Goal: Information Seeking & Learning: Find specific fact

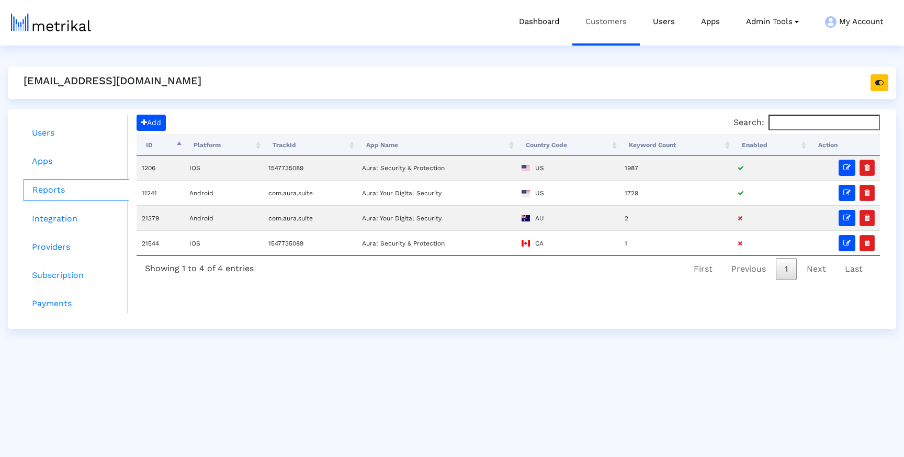
click at [620, 26] on link "Customers" at bounding box center [605, 21] width 67 height 43
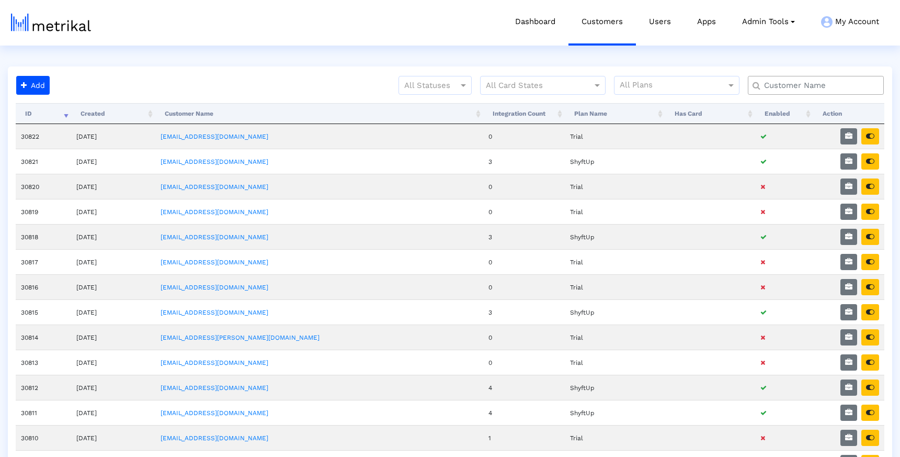
click at [802, 82] on input "text" at bounding box center [818, 85] width 123 height 11
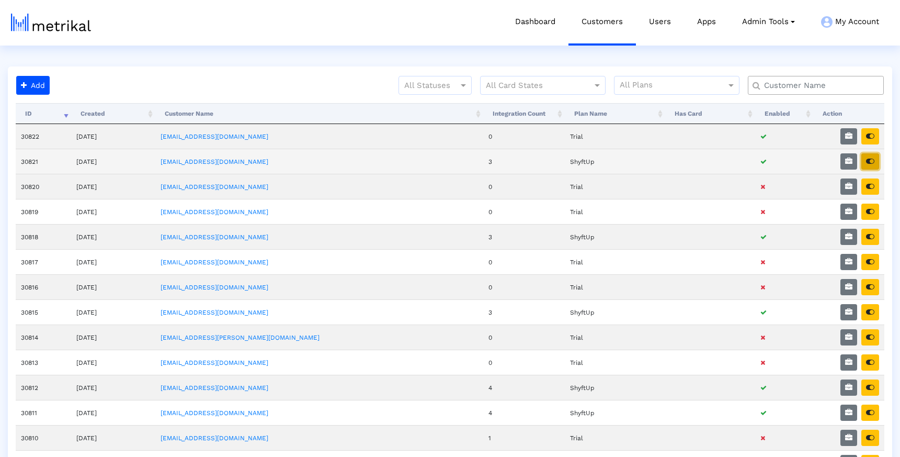
click at [872, 157] on icon "button" at bounding box center [870, 160] width 8 height 7
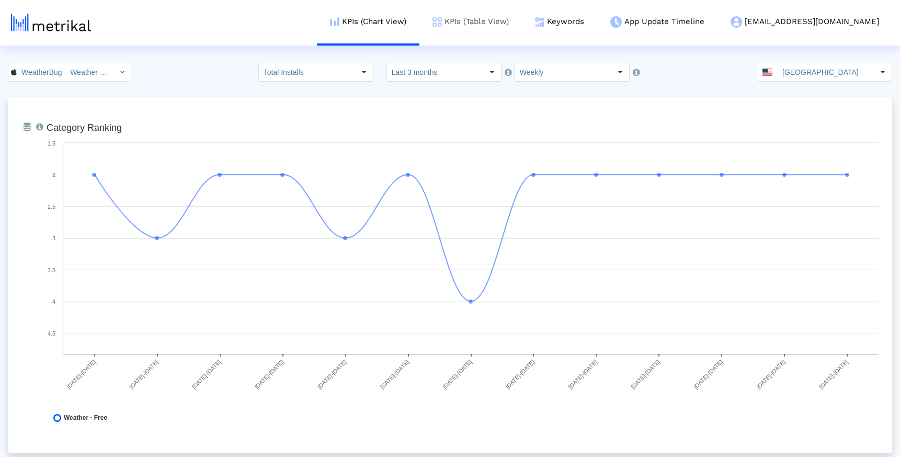
click at [522, 14] on link "KPIs (Table View)" at bounding box center [471, 21] width 103 height 43
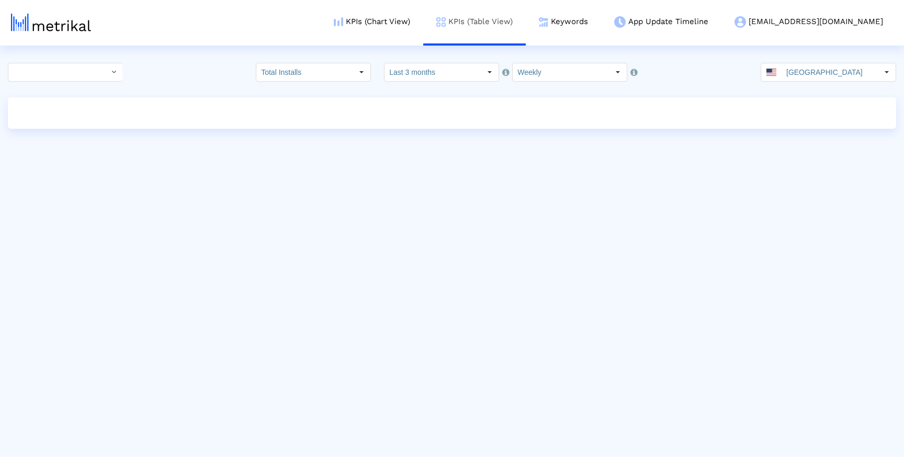
click at [526, 14] on link "KPIs (Table View)" at bounding box center [474, 21] width 103 height 43
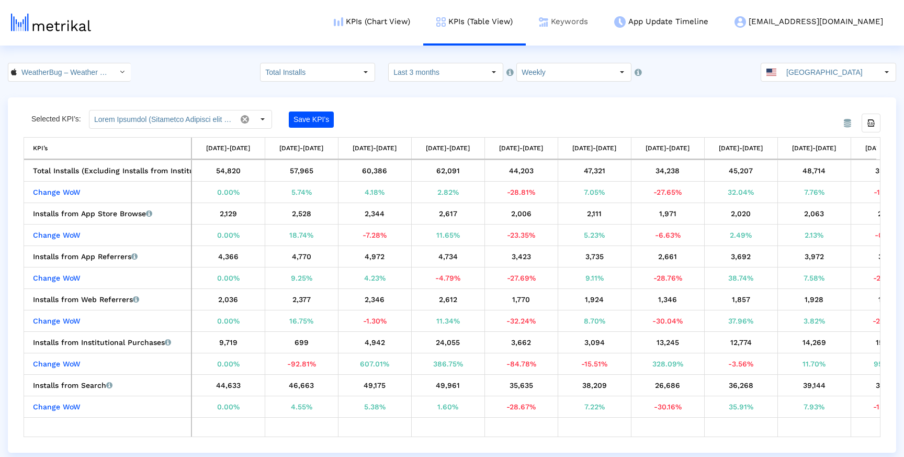
click at [595, 17] on link "Keywords" at bounding box center [563, 21] width 75 height 43
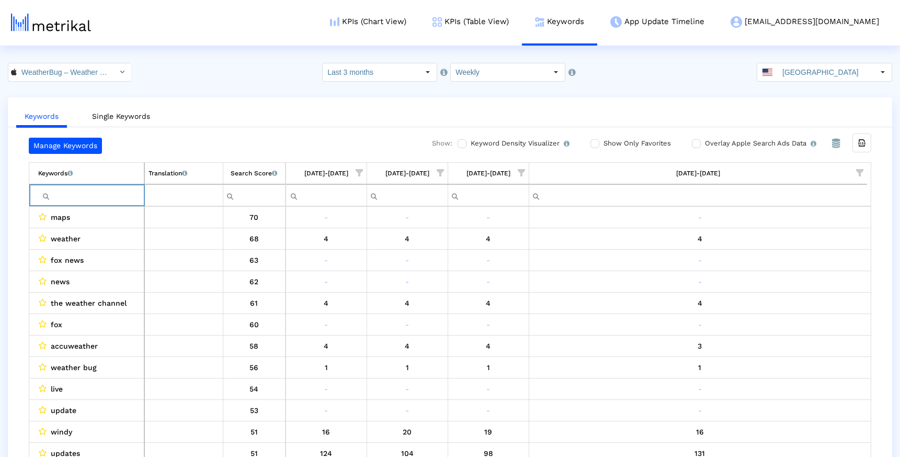
click at [90, 196] on input "Filter cell" at bounding box center [91, 195] width 106 height 17
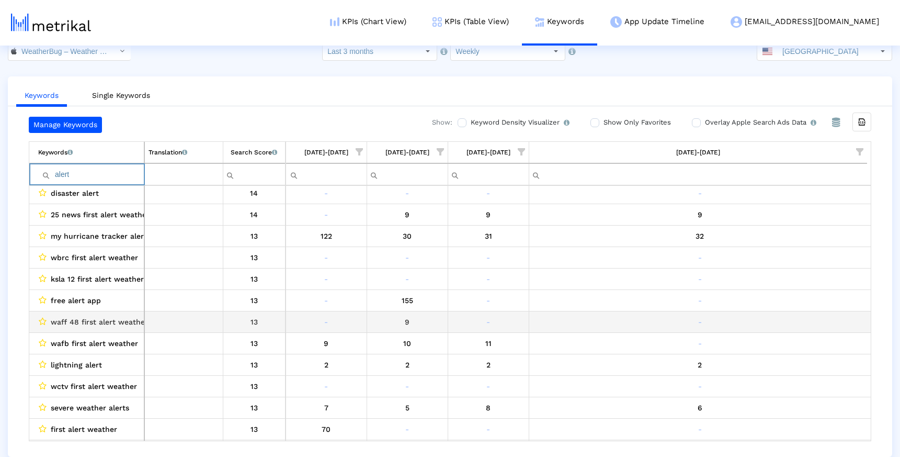
scroll to position [176, 0]
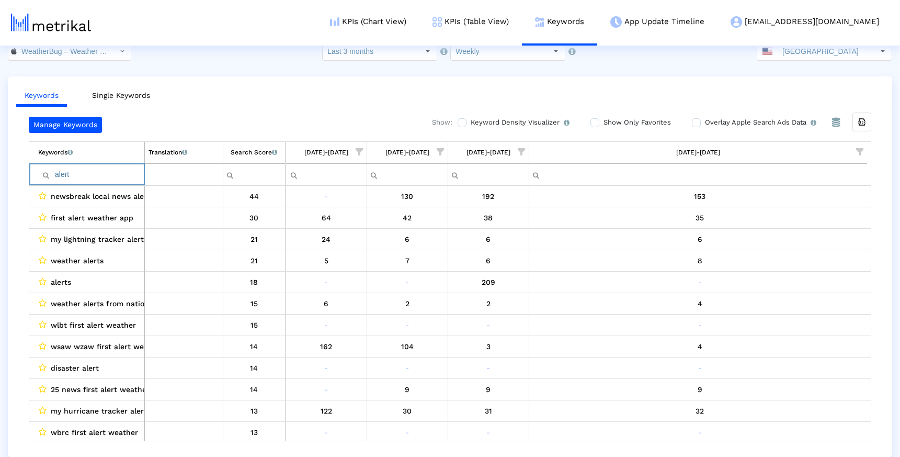
click at [110, 169] on input "alert" at bounding box center [91, 174] width 106 height 17
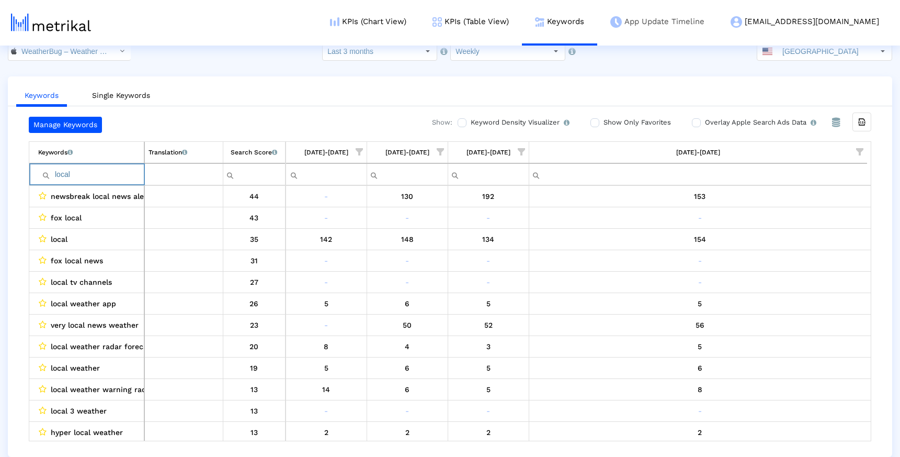
type input "local"
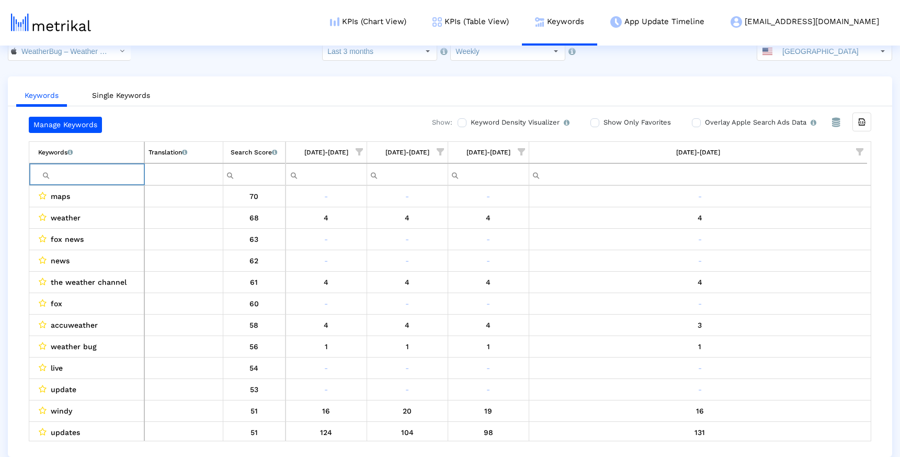
click at [863, 148] on span "Show filter options for column '09/14/25-09/20/25'" at bounding box center [859, 151] width 7 height 7
click at [759, 226] on span "Filter options" at bounding box center [758, 228] width 12 height 12
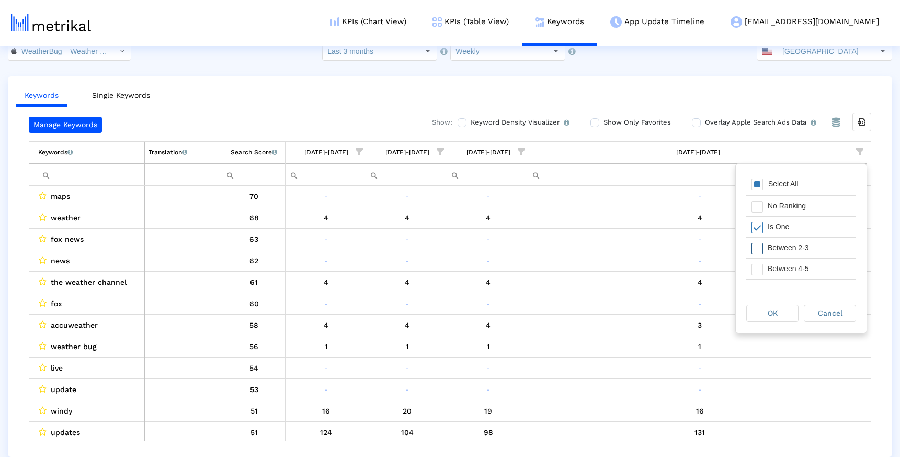
click at [759, 244] on span "Filter options" at bounding box center [758, 249] width 12 height 12
click at [759, 269] on span "Filter options" at bounding box center [758, 270] width 12 height 12
click at [776, 306] on div "OK" at bounding box center [772, 313] width 51 height 16
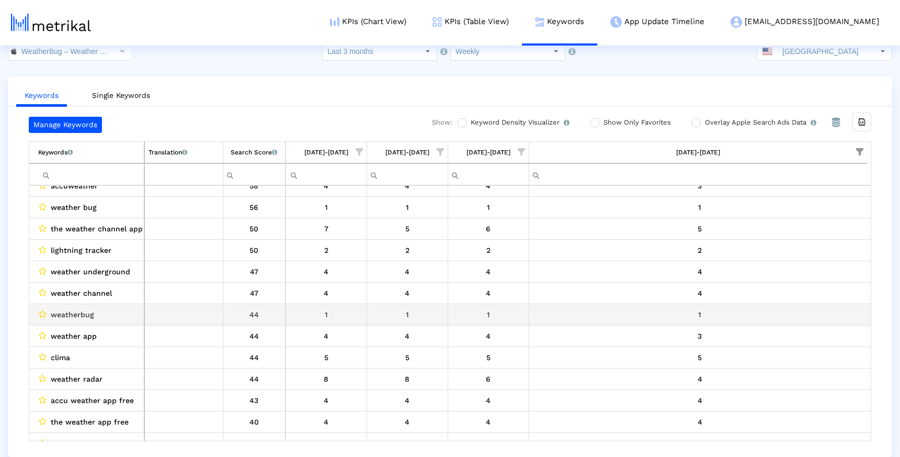
scroll to position [54, 0]
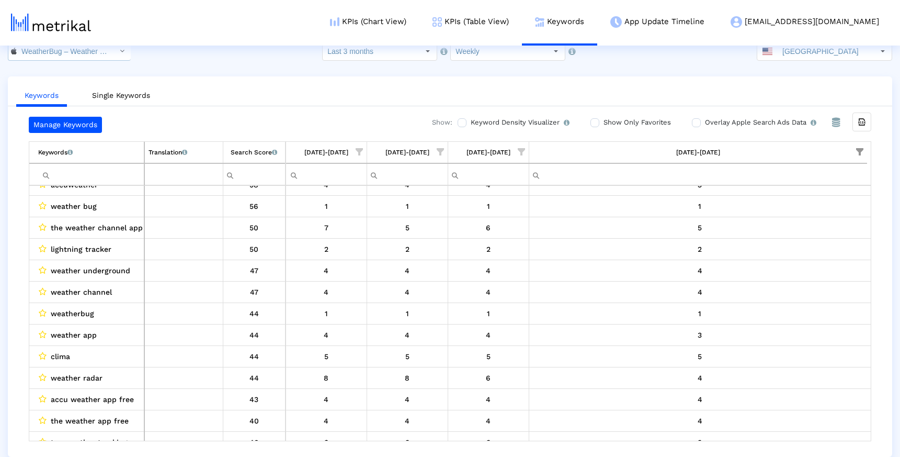
click at [113, 56] on div "Select" at bounding box center [122, 51] width 18 height 18
click at [72, 87] on div "Weather Radar by WeatherBug <com.aws.android>" at bounding box center [64, 87] width 101 height 10
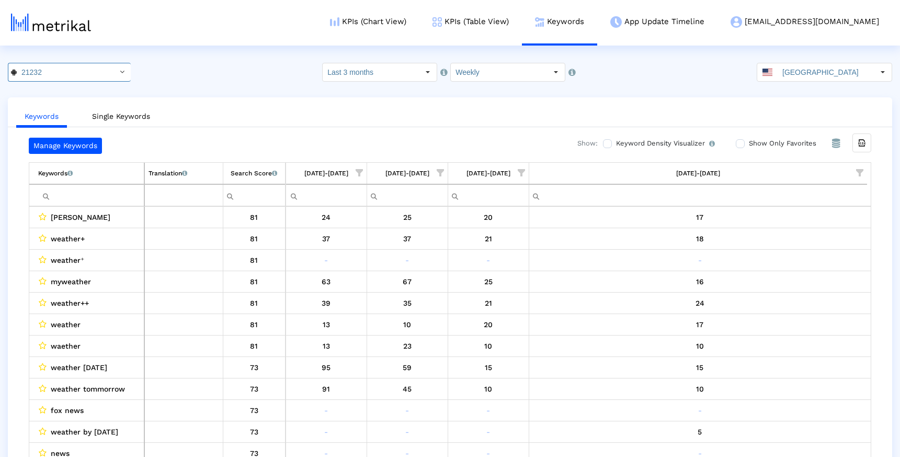
click at [106, 191] on input "Filter cell" at bounding box center [91, 195] width 106 height 17
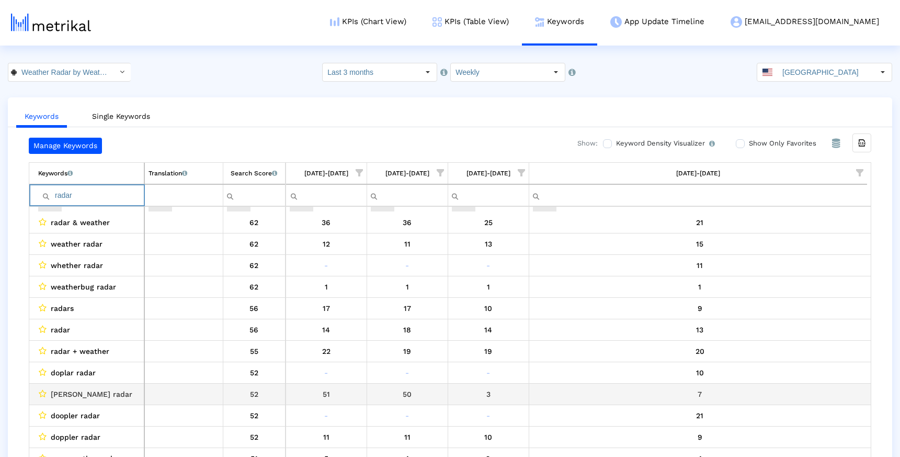
scroll to position [189, 0]
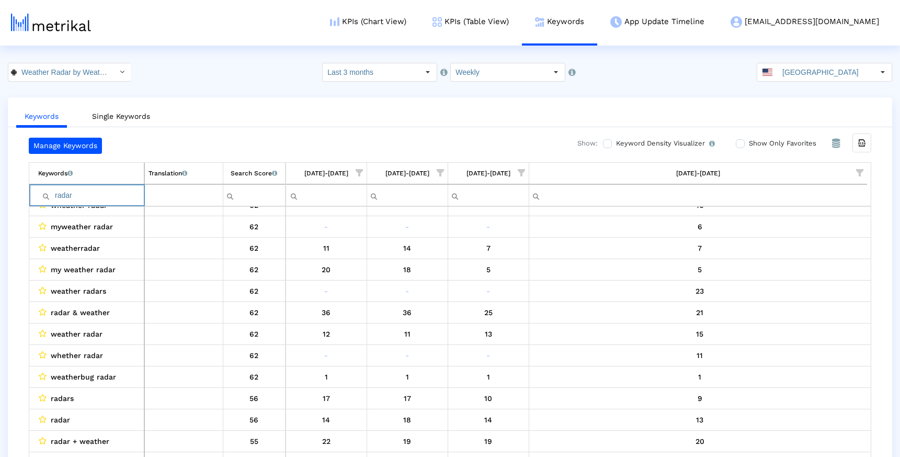
click at [93, 196] on input "radar" at bounding box center [91, 195] width 106 height 17
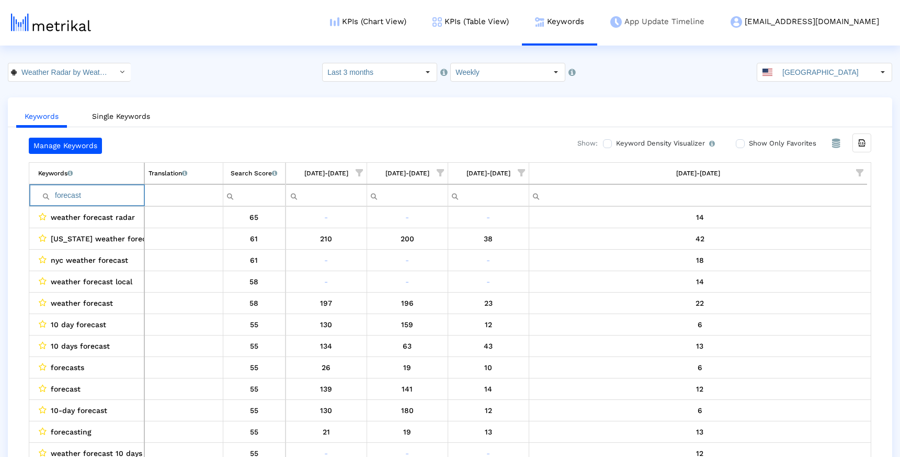
type input "forecast"
